Goal: Information Seeking & Learning: Learn about a topic

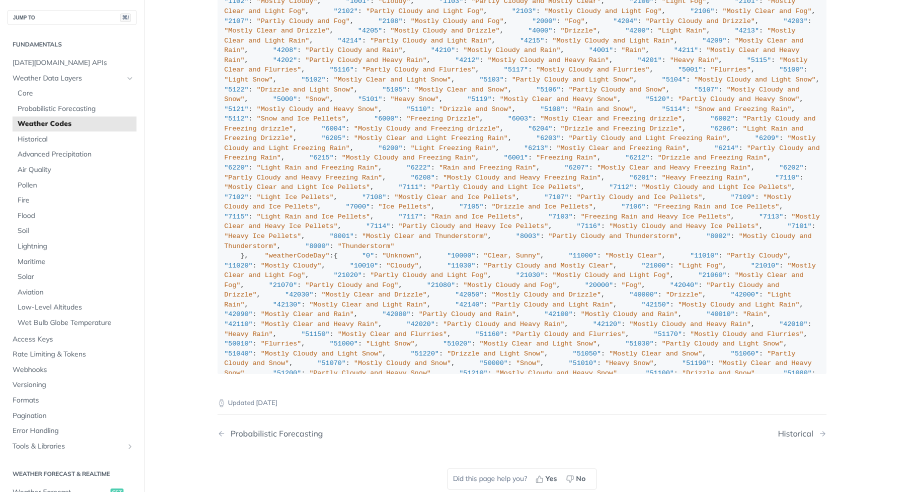
scroll to position [7410, 0]
click at [782, 263] on div ""weatherCode" : { "0" : "Unknown" , "1000" : "Clear, Sunny" , "1100" : "Mostly …" at bounding box center [523, 365] width 596 height 851
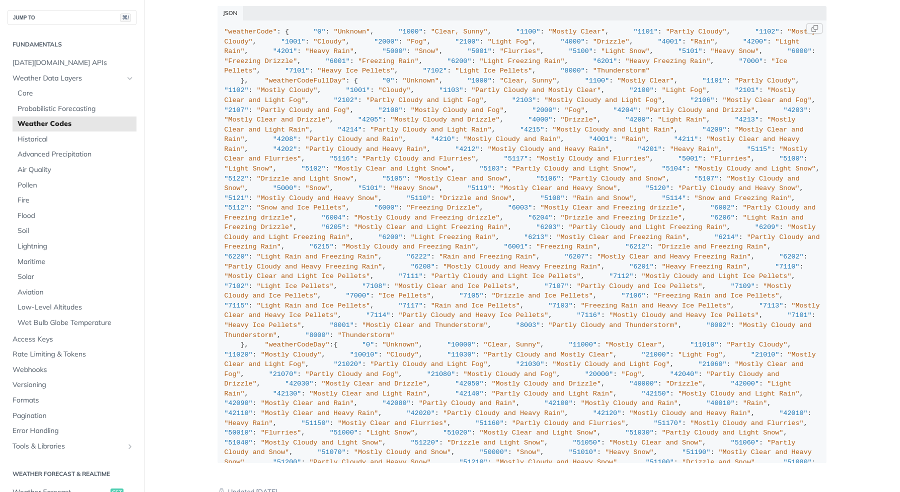
scroll to position [7308, 0]
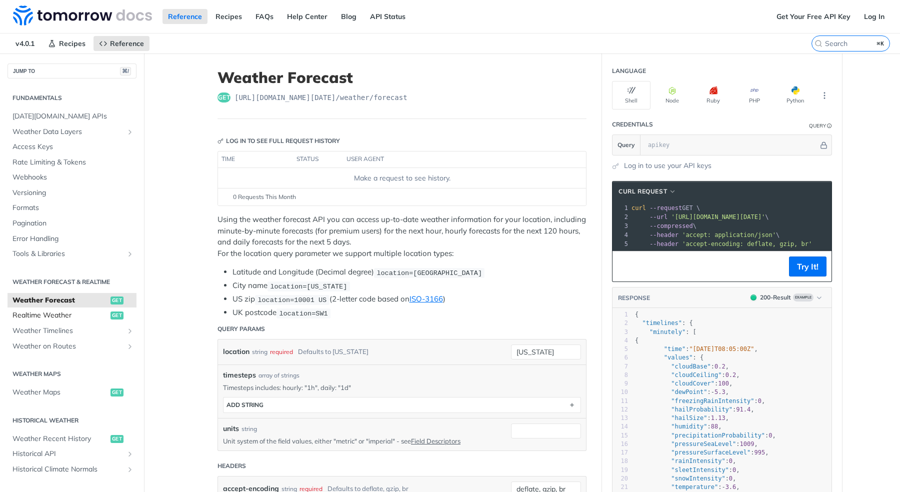
click at [64, 314] on span "Realtime Weather" at bounding box center [61, 316] width 96 height 10
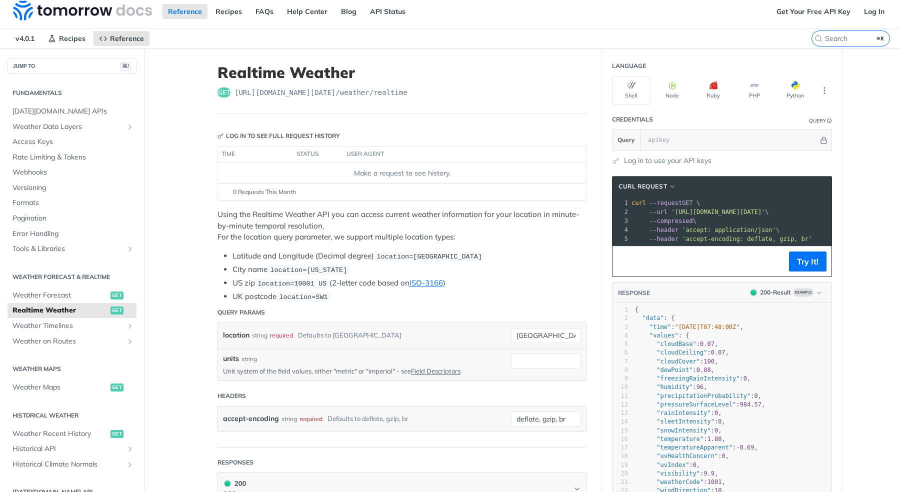
scroll to position [4, 0]
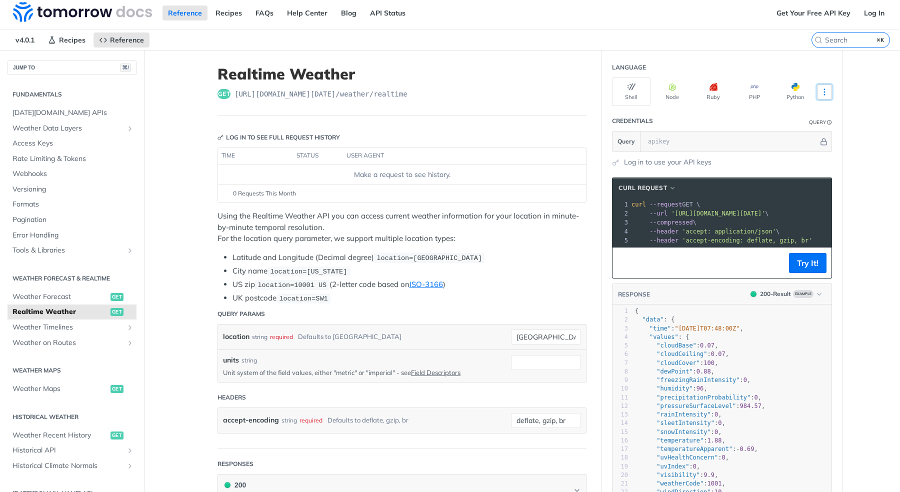
click at [823, 91] on icon "More ellipsis" at bounding box center [824, 92] width 9 height 9
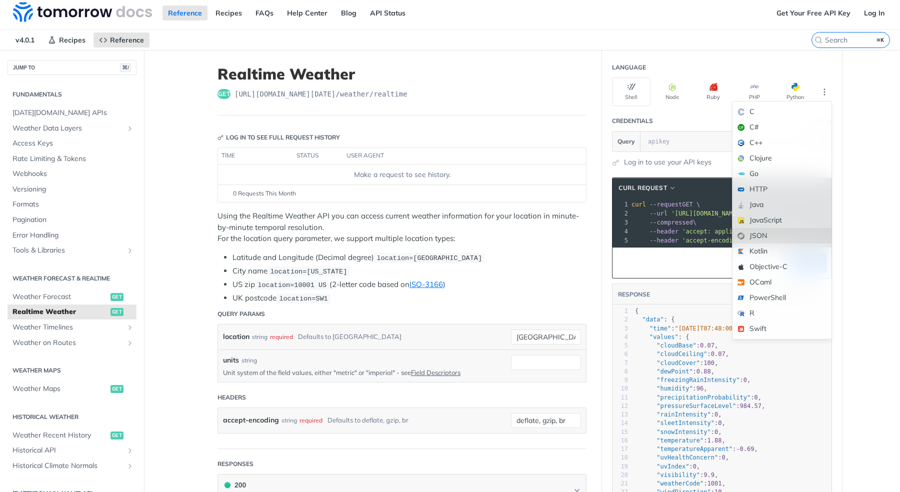
click at [774, 234] on div "JSON" at bounding box center [782, 236] width 99 height 16
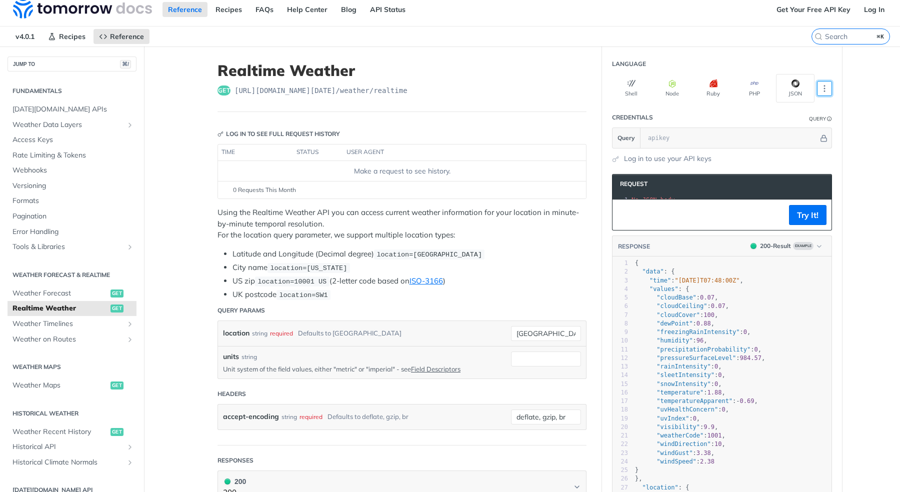
scroll to position [8, 0]
click at [799, 220] on button "Try It!" at bounding box center [808, 215] width 38 height 20
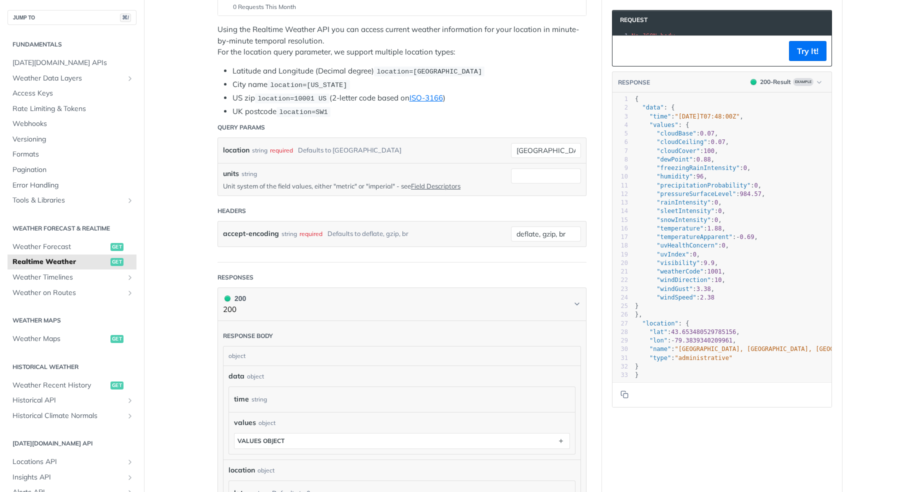
scroll to position [190, 0]
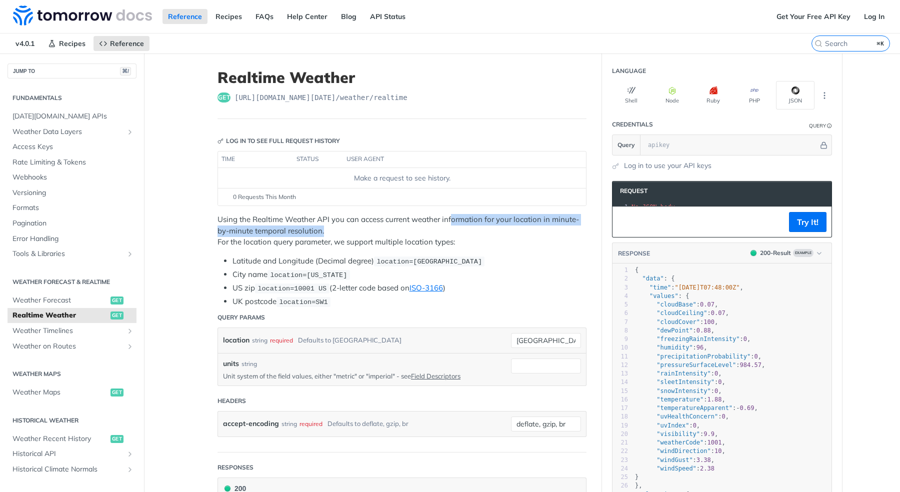
drag, startPoint x: 447, startPoint y: 218, endPoint x: 449, endPoint y: 229, distance: 11.2
click at [495, 227] on p "Using the Realtime Weather API you can access current weather information for y…" at bounding box center [402, 231] width 369 height 34
click at [346, 227] on p "Using the Realtime Weather API you can access current weather information for y…" at bounding box center [402, 231] width 369 height 34
drag, startPoint x: 288, startPoint y: 228, endPoint x: 321, endPoint y: 234, distance: 33.0
click at [321, 234] on p "Using the Realtime Weather API you can access current weather information for y…" at bounding box center [402, 231] width 369 height 34
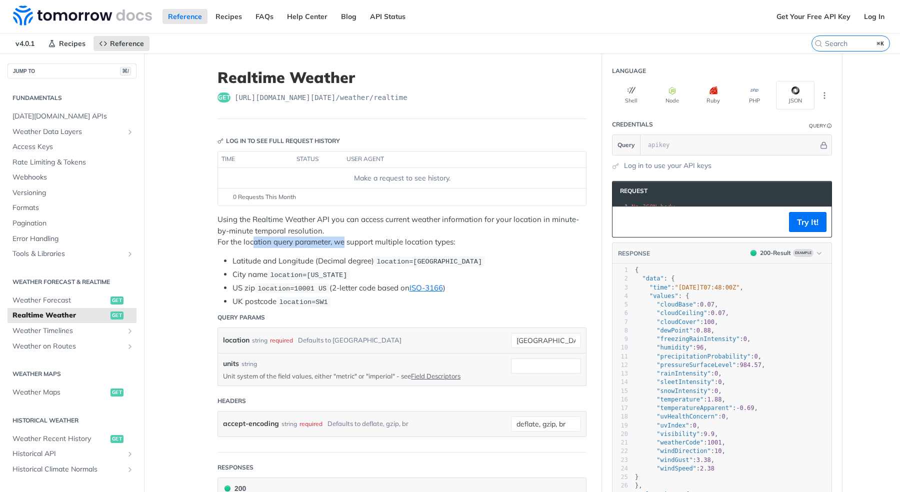
drag, startPoint x: 253, startPoint y: 238, endPoint x: 340, endPoint y: 243, distance: 87.2
click at [340, 243] on p "Using the Realtime Weather API you can access current weather information for y…" at bounding box center [402, 231] width 369 height 34
drag, startPoint x: 377, startPoint y: 247, endPoint x: 415, endPoint y: 249, distance: 38.1
click at [415, 249] on div "Using the Realtime Weather API you can access current weather information for y…" at bounding box center [402, 261] width 369 height 94
drag, startPoint x: 283, startPoint y: 268, endPoint x: 313, endPoint y: 278, distance: 31.2
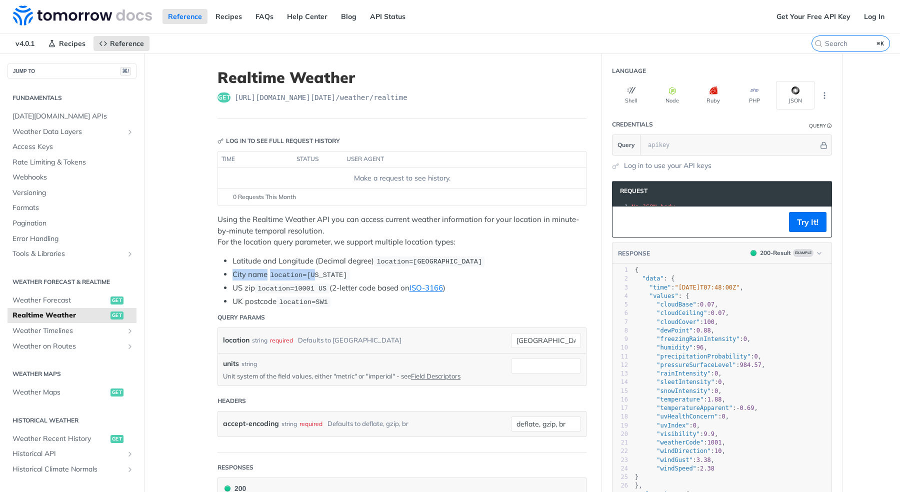
click at [313, 278] on ul "Latitude and Longitude (Decimal degree) location=42.3478, -71.0466 City name lo…" at bounding box center [402, 282] width 369 height 52
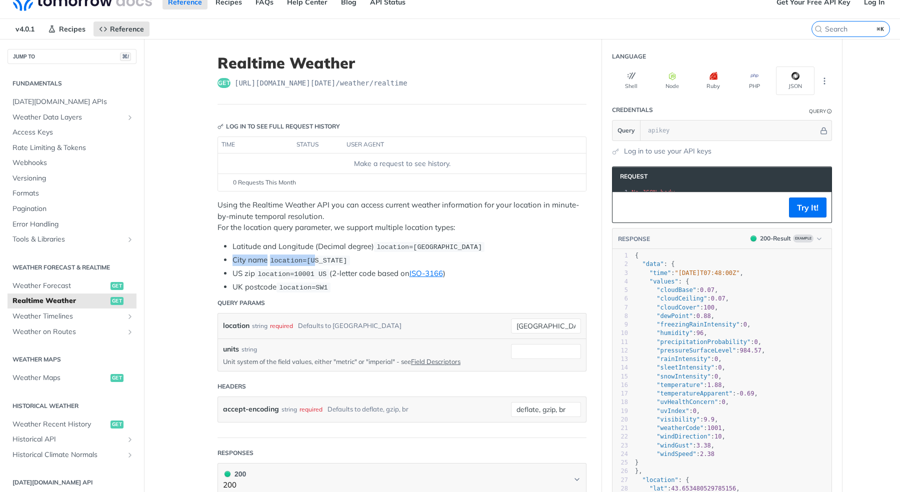
scroll to position [25, 0]
